Goal: Find specific page/section: Find specific page/section

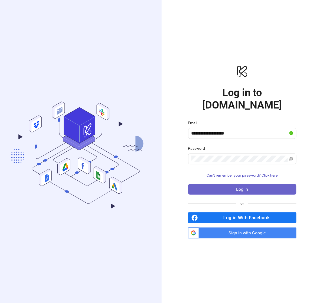
click at [214, 185] on button "Log in" at bounding box center [242, 189] width 108 height 11
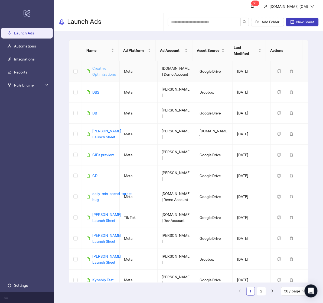
click at [111, 69] on link "Creative Optimizations" at bounding box center [104, 71] width 24 height 10
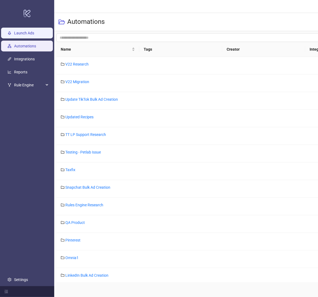
click at [34, 33] on link "Launch Ads" at bounding box center [24, 33] width 20 height 4
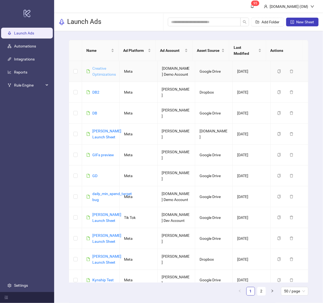
click at [106, 69] on link "Creative Optimizations" at bounding box center [104, 71] width 24 height 10
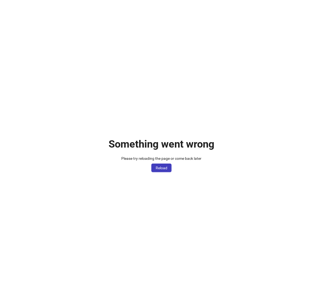
click at [238, 117] on div "Something went wrong Please try reloading the page or come back later Reload" at bounding box center [161, 151] width 323 height 303
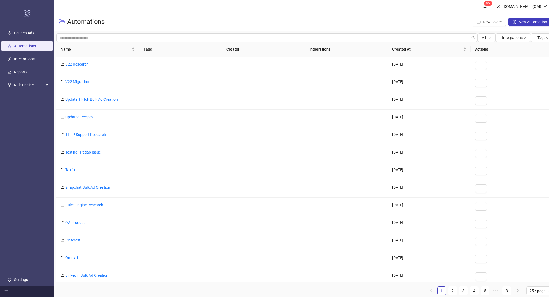
click at [34, 31] on link "Launch Ads" at bounding box center [24, 33] width 20 height 4
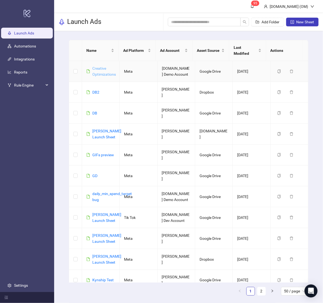
click at [99, 66] on link "Creative Optimizations" at bounding box center [104, 71] width 24 height 10
click at [102, 69] on link "Creative Optimizations" at bounding box center [104, 71] width 24 height 10
click at [110, 69] on link "Creative Optimizations" at bounding box center [104, 71] width 24 height 10
click at [108, 67] on link "Creative Optimizations" at bounding box center [104, 71] width 24 height 10
click at [105, 68] on link "Creative Optimizations" at bounding box center [104, 71] width 24 height 10
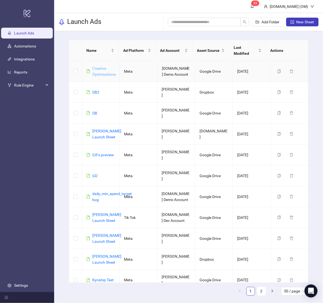
click at [107, 68] on link "Creative Optimizations" at bounding box center [104, 71] width 24 height 10
click at [103, 68] on link "Creative Optimizations" at bounding box center [104, 71] width 24 height 10
click at [105, 66] on link "Creative Optimizations" at bounding box center [104, 71] width 24 height 10
click at [106, 70] on link "Creative Optimizations" at bounding box center [104, 71] width 24 height 10
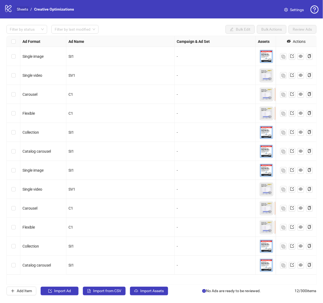
click at [22, 9] on link "Sheets" at bounding box center [23, 9] width 14 height 6
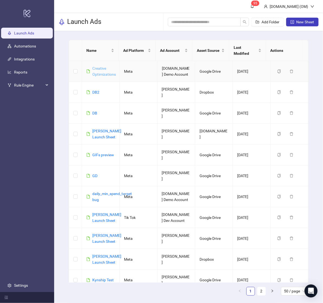
click at [105, 68] on link "Creative Optimizations" at bounding box center [104, 71] width 24 height 10
click at [98, 69] on link "Creative Optimizations" at bounding box center [104, 71] width 24 height 10
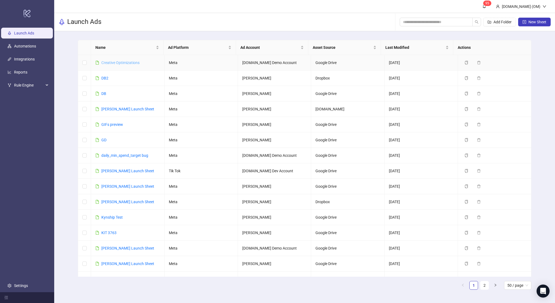
click at [121, 63] on link "Creative Optimizations" at bounding box center [120, 62] width 38 height 4
